Goal: Task Accomplishment & Management: Use online tool/utility

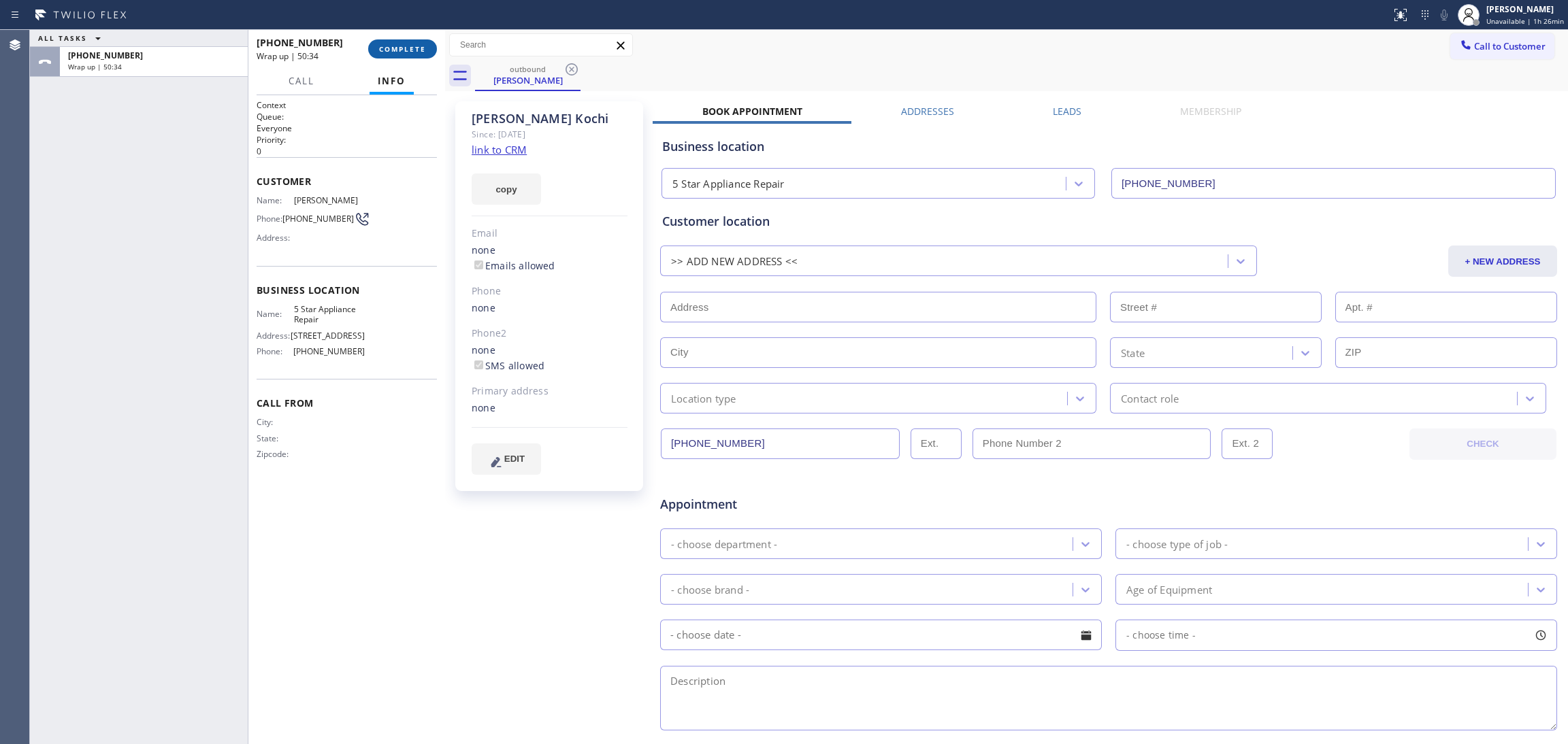
click at [383, 46] on span "COMPLETE" at bounding box center [402, 49] width 47 height 9
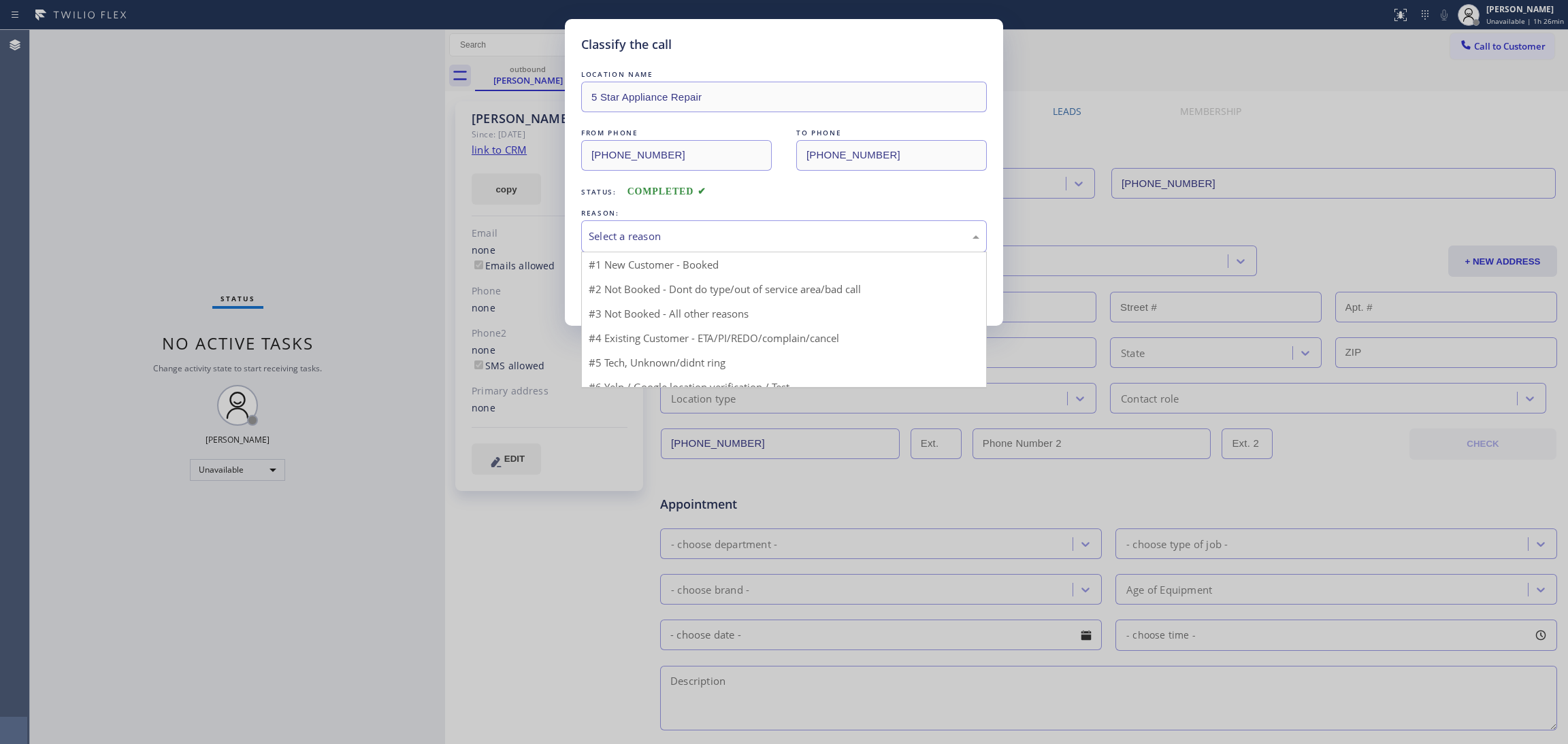
click at [634, 237] on div "Select a reason" at bounding box center [784, 236] width 391 height 15
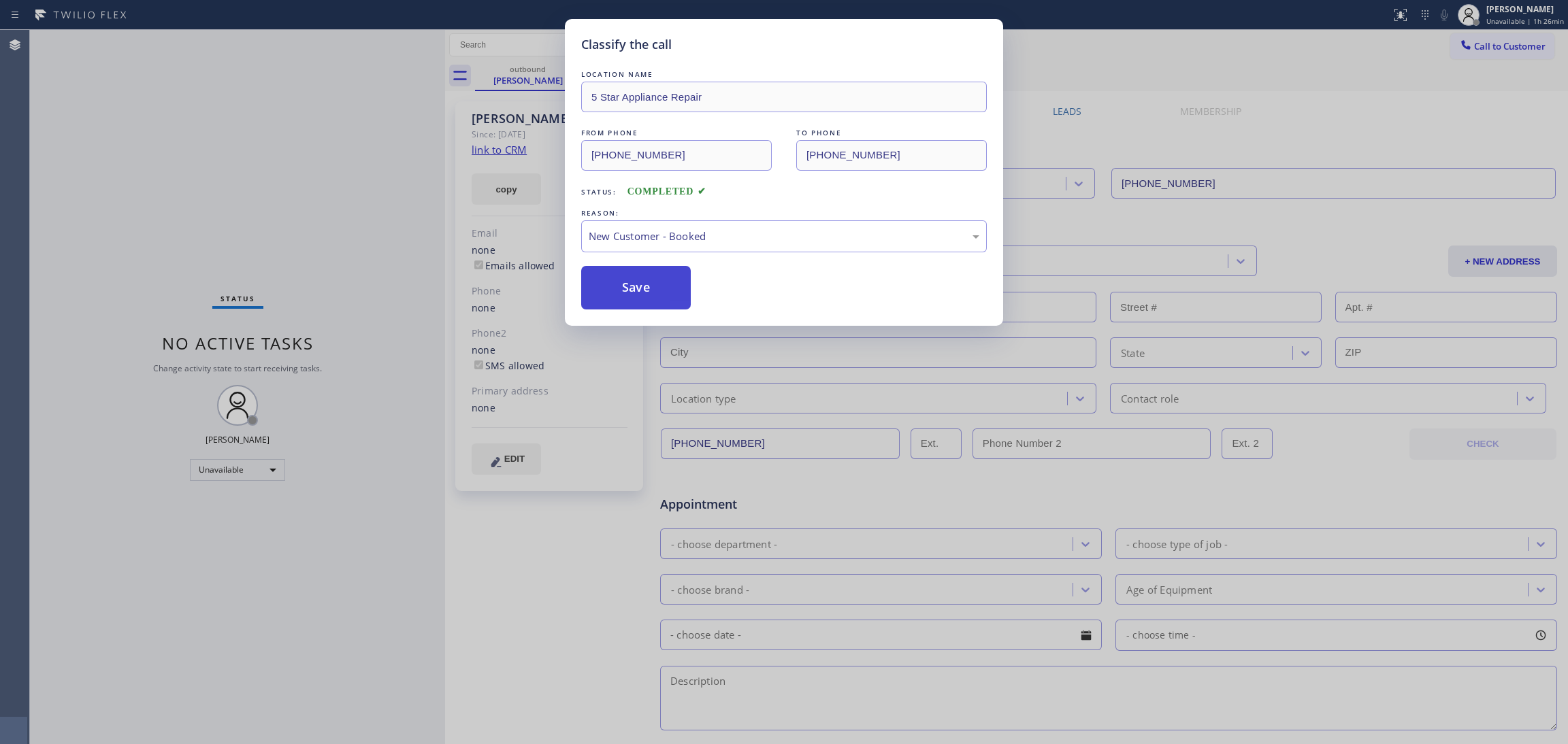
click at [632, 277] on button "Save" at bounding box center [636, 288] width 109 height 44
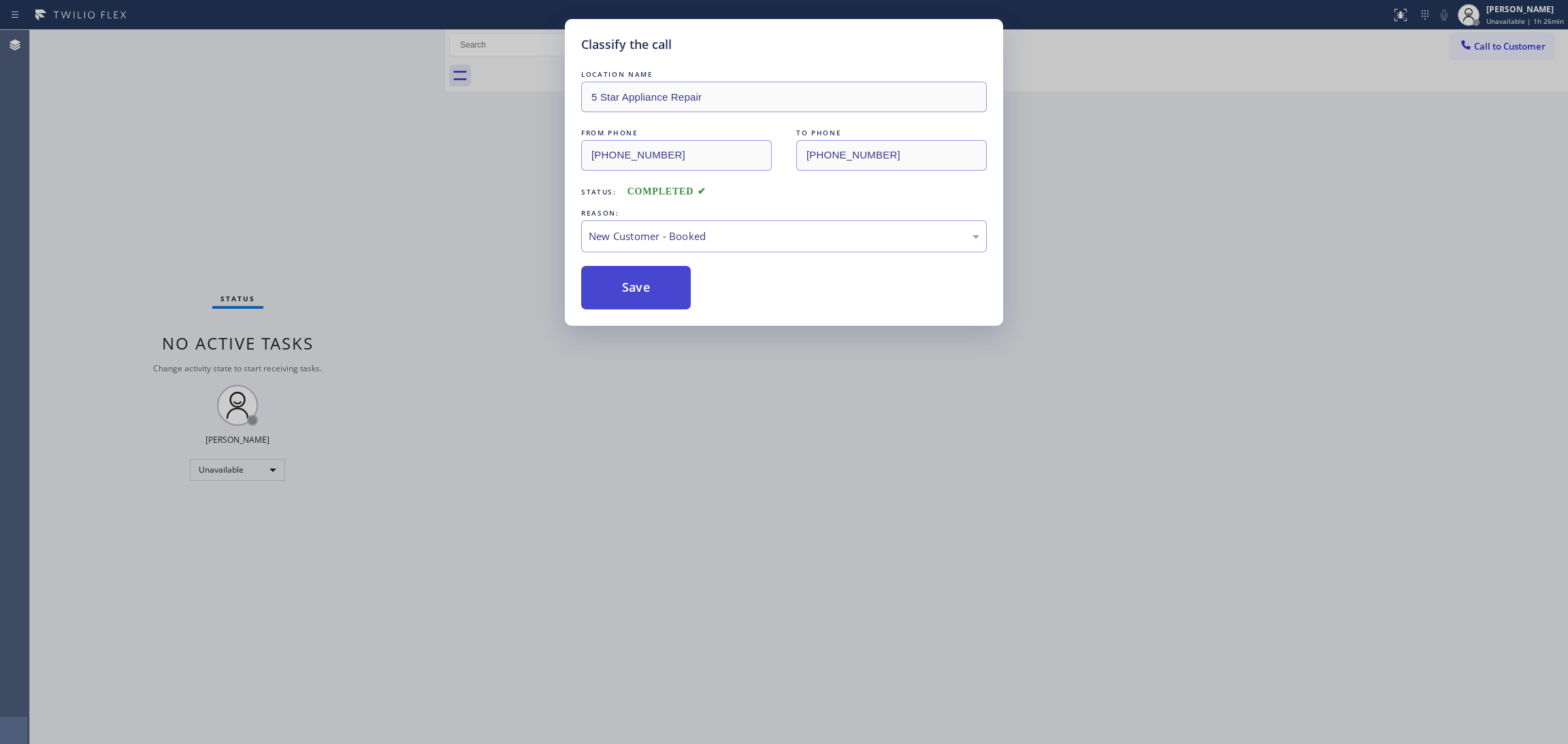
click at [632, 277] on button "Save" at bounding box center [636, 288] width 109 height 44
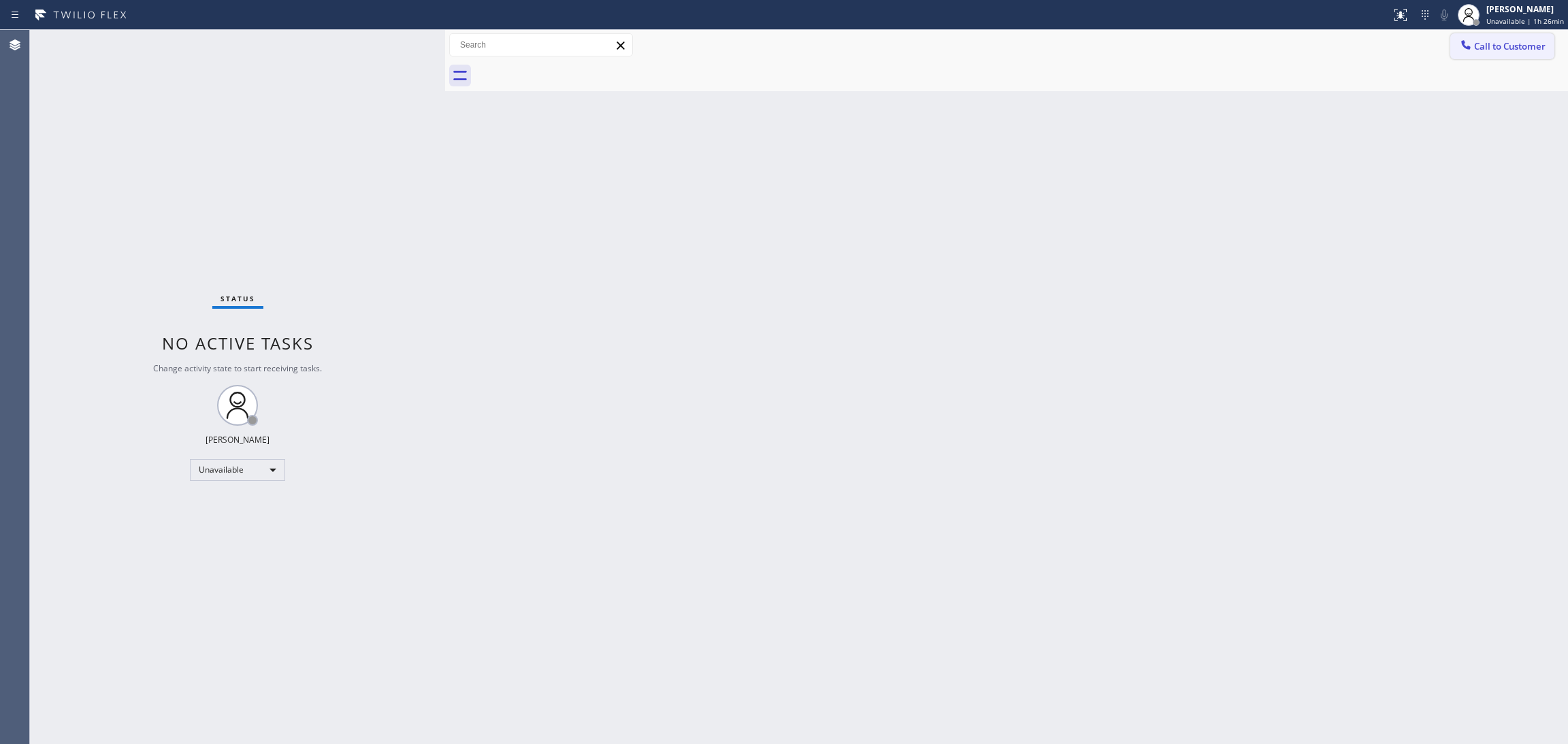
click at [1513, 46] on span "Call to Customer" at bounding box center [1509, 46] width 71 height 12
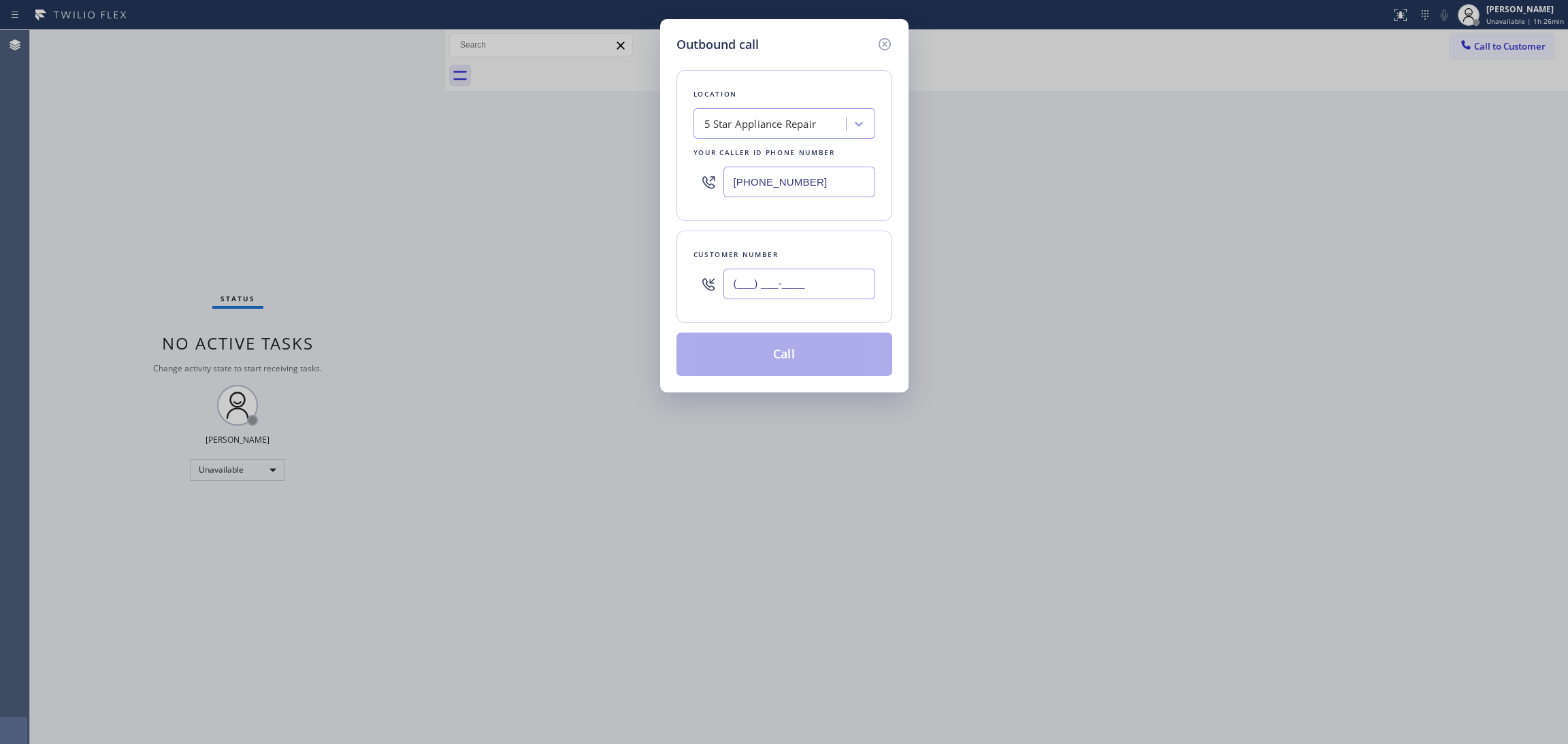
click at [823, 286] on input "(___) ___-____" at bounding box center [799, 284] width 151 height 31
paste input "999) 18"
drag, startPoint x: 843, startPoint y: 287, endPoint x: 496, endPoint y: 271, distance: 347.4
click at [496, 271] on div "Outbound call Location 5 Star Appliance Repair Your caller id phone number [PHO…" at bounding box center [784, 372] width 1568 height 744
paste input "text"
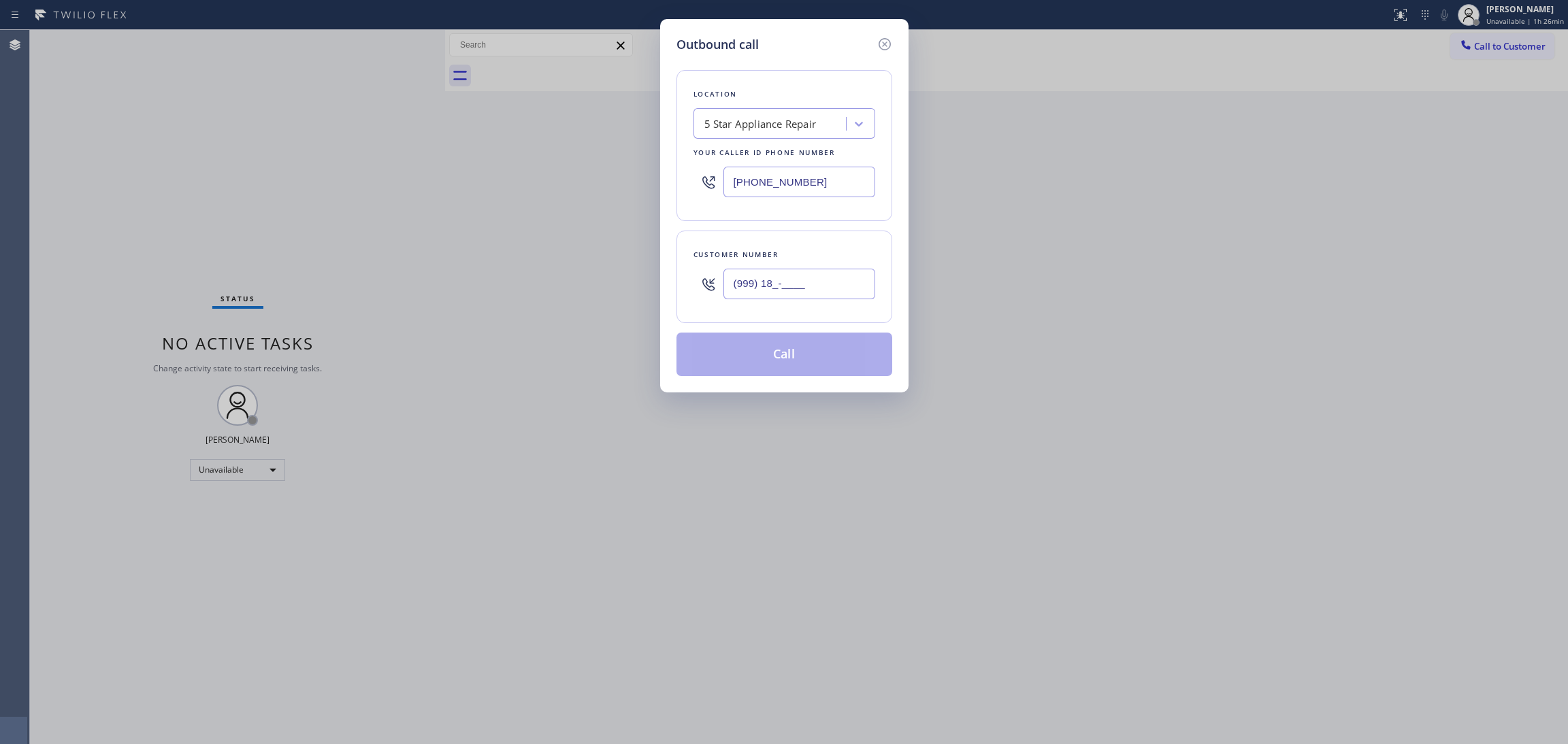
drag, startPoint x: 802, startPoint y: 275, endPoint x: 577, endPoint y: 266, distance: 225.2
click at [577, 266] on div "Outbound call Location 5 Star Appliance Repair Your caller id phone number [PHO…" at bounding box center [784, 372] width 1568 height 744
paste input "720) 924-8652"
type input "[PHONE_NUMBER]"
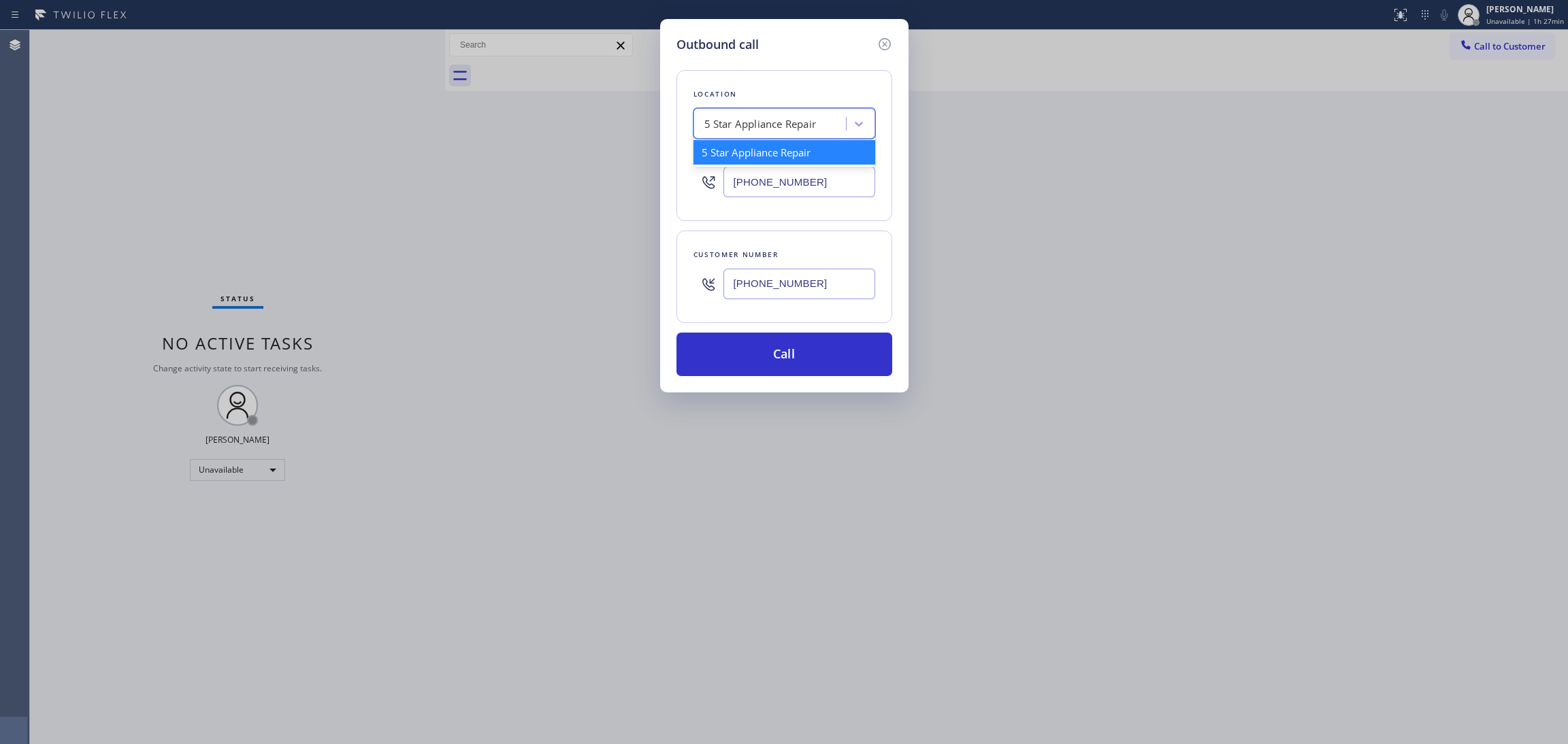
click at [741, 120] on div "5 Star Appliance Repair" at bounding box center [760, 124] width 112 height 15
paste input "Professional Appliance Repair"
type input "Professional Appliance Repair"
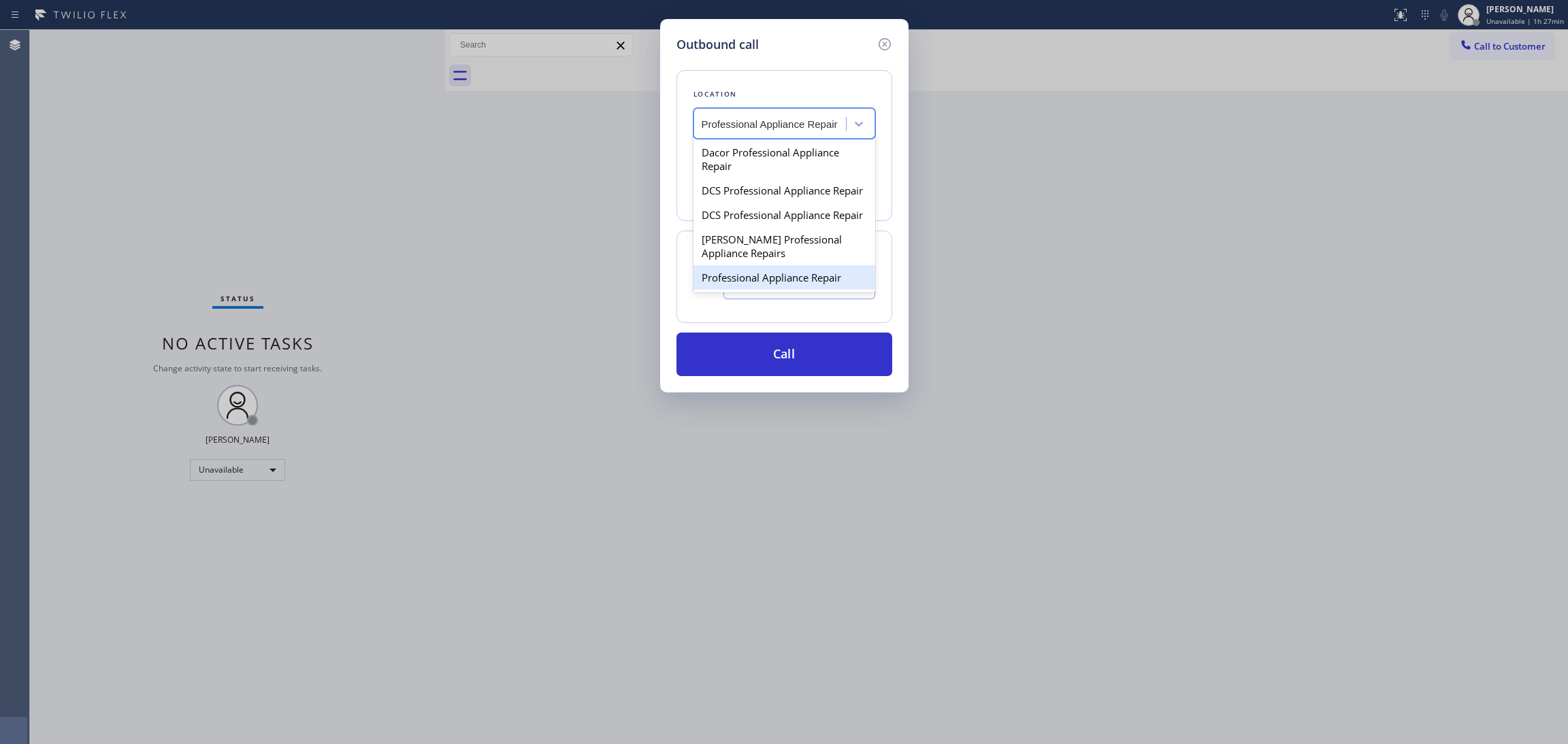
click at [774, 271] on div "Professional Appliance Repair" at bounding box center [785, 278] width 182 height 24
type input "[PHONE_NUMBER]"
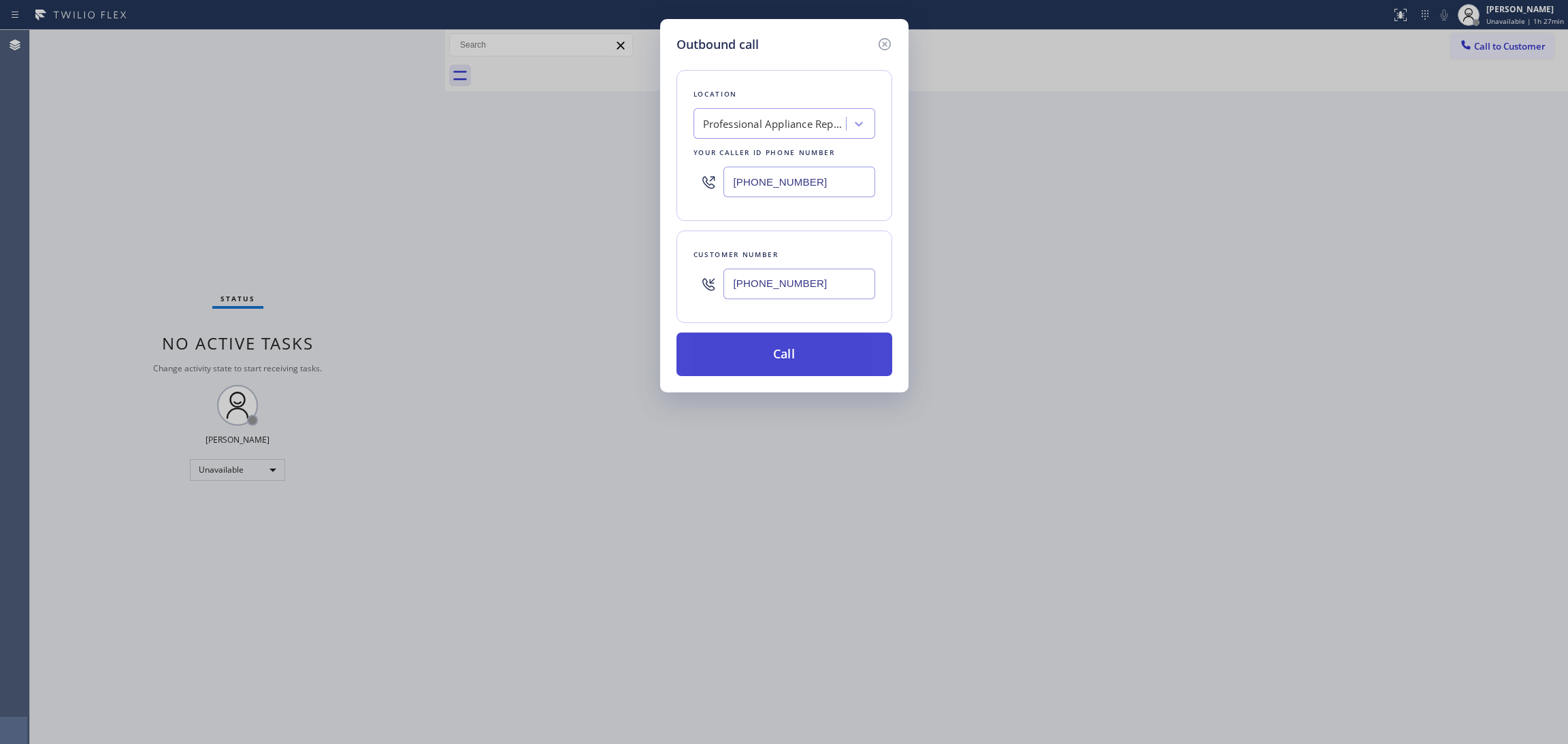
click at [781, 340] on button "Call" at bounding box center [784, 354] width 216 height 44
click at [783, 91] on div "No tabs Call to Customer Outbound call Location Professional Appliance Repair Y…" at bounding box center [1007, 60] width 1123 height 61
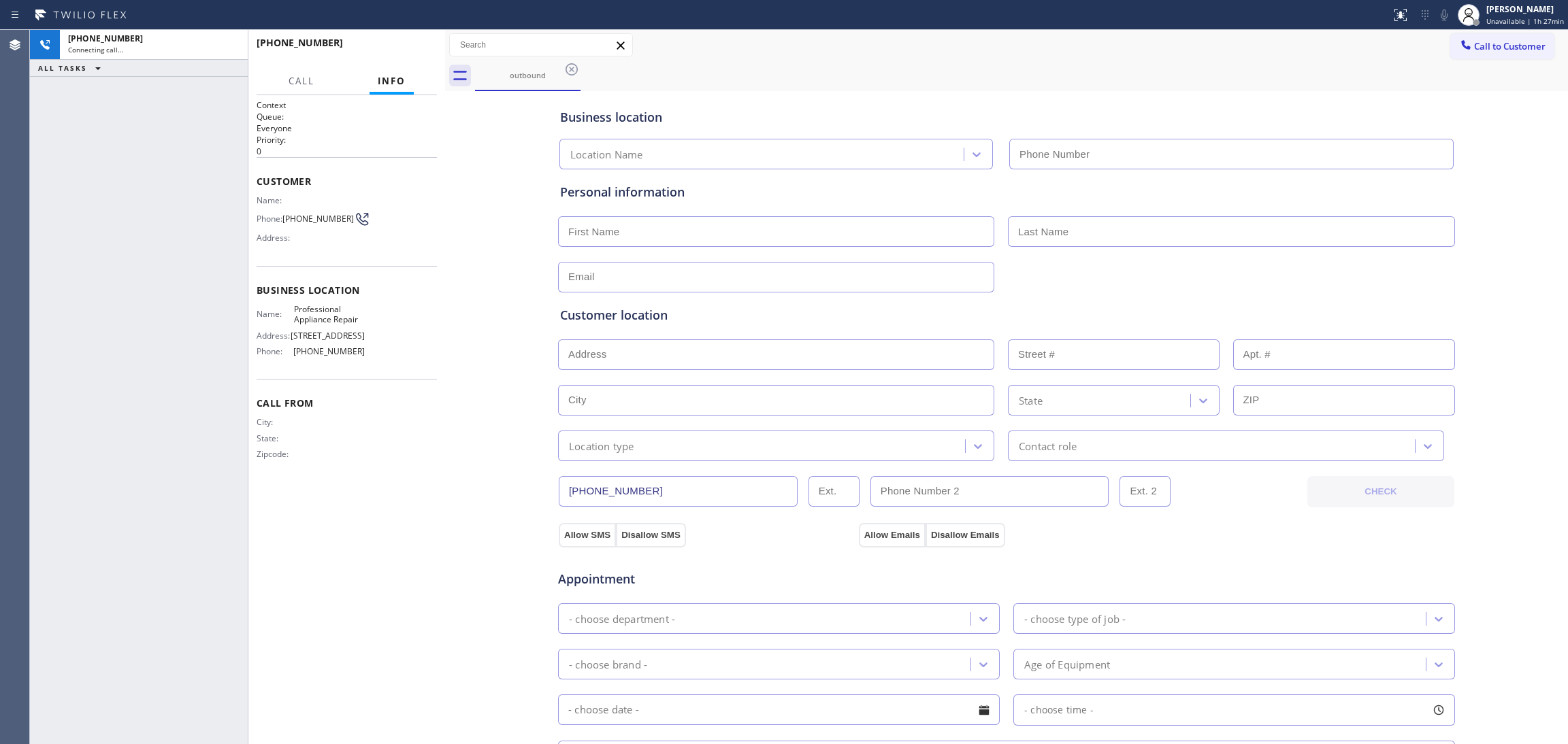
type input "[PHONE_NUMBER]"
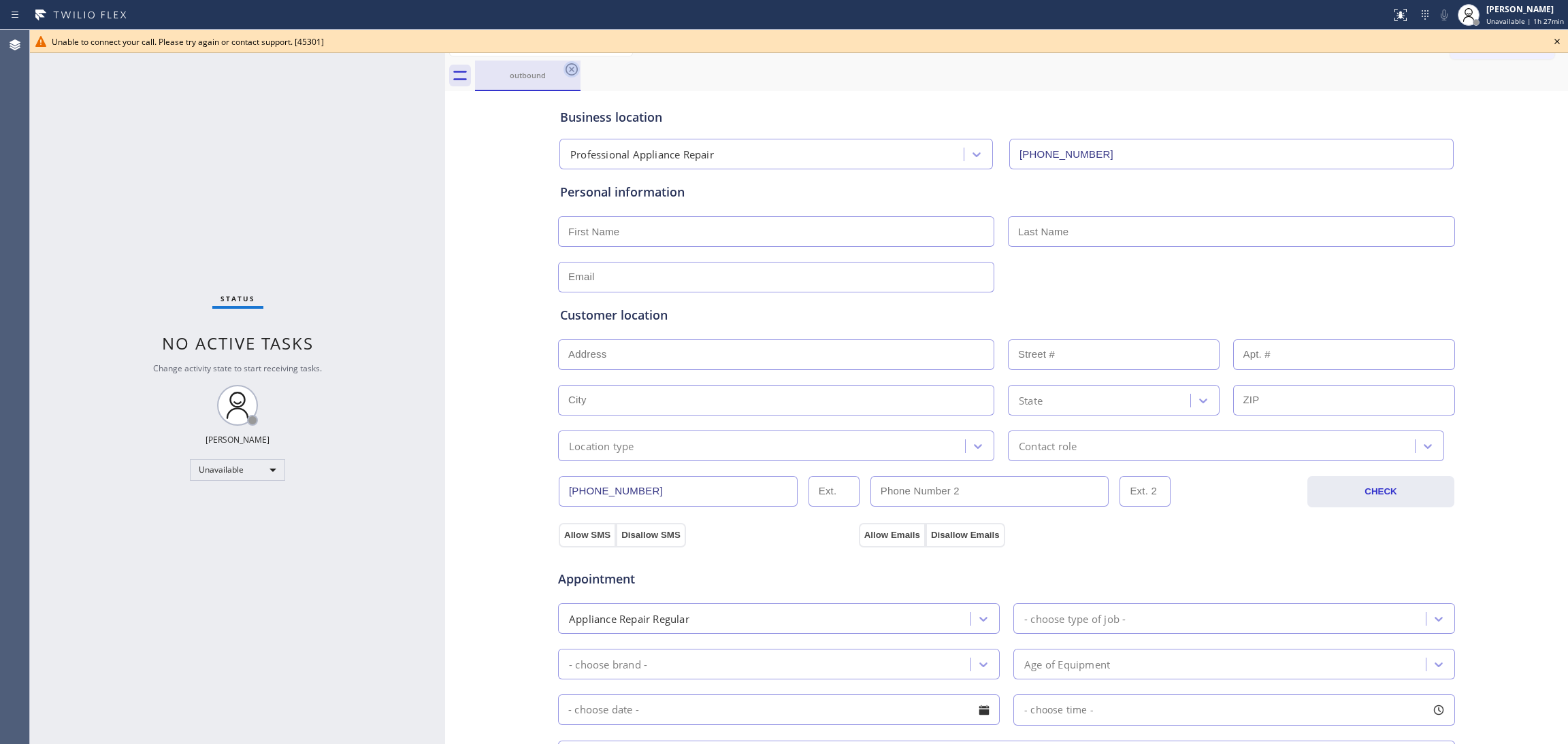
click at [577, 70] on icon at bounding box center [571, 70] width 12 height 12
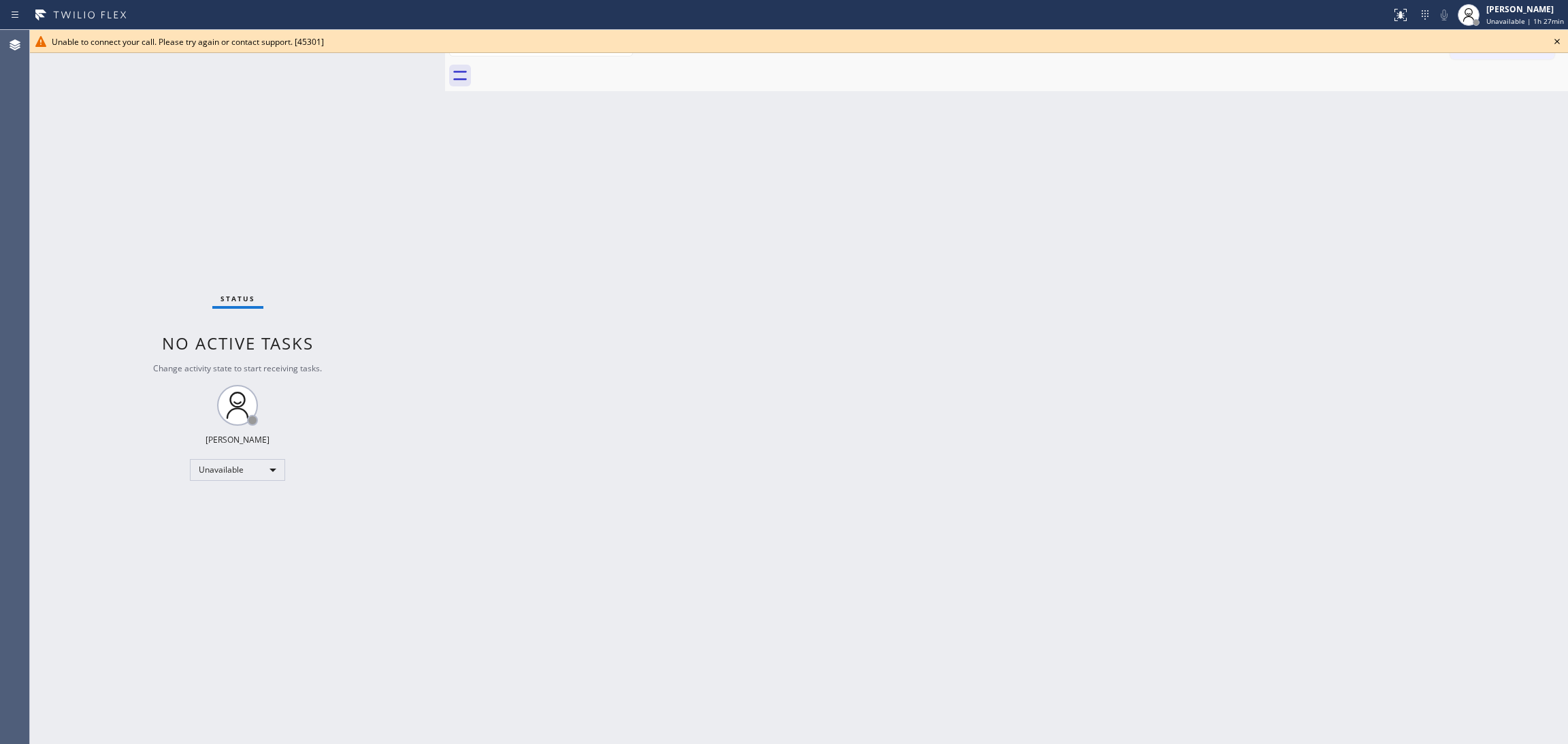
click at [1559, 37] on icon at bounding box center [1557, 41] width 16 height 16
